Goal: Ask a question

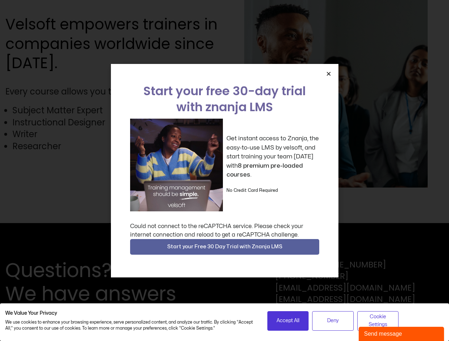
click at [224, 171] on div "Get instant access to Znanja, the easy-to-use LMS by velsoft, and start trainin…" at bounding box center [224, 165] width 189 height 93
click at [329, 74] on icon "Close" at bounding box center [328, 73] width 5 height 5
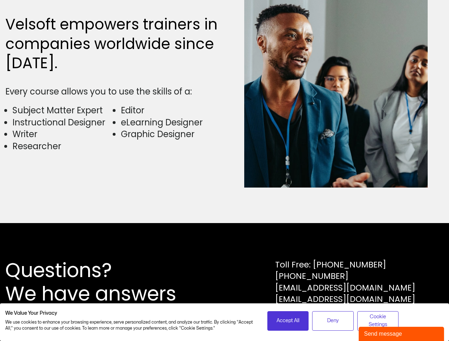
click at [225, 247] on div "Questions? We have answers Toll Free: [PHONE_NUMBER] [PHONE_NUMBER] [EMAIL_ADDR…" at bounding box center [224, 282] width 449 height 118
click at [288, 321] on span "Accept All" at bounding box center [288, 321] width 23 height 8
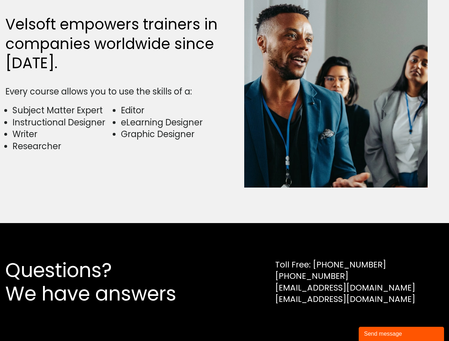
click at [333, 321] on div "Questions? We have answers Toll Free: [PHONE_NUMBER] [PHONE_NUMBER] [EMAIL_ADDR…" at bounding box center [224, 282] width 449 height 118
click at [378, 321] on div "Questions? We have answers Toll Free: [PHONE_NUMBER] [PHONE_NUMBER] [EMAIL_ADDR…" at bounding box center [224, 282] width 449 height 118
click at [401, 334] on div "Send message" at bounding box center [401, 334] width 75 height 9
